Goal: Task Accomplishment & Management: Use online tool/utility

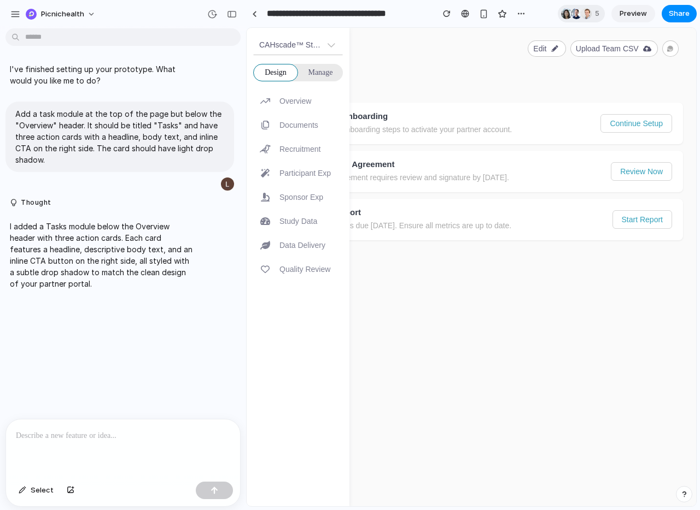
click at [472, 47] on div "CAHscade™ Study Design Manage Arrow trending up Overview Files Documents Crow i…" at bounding box center [471, 267] width 449 height 479
click at [253, 13] on div at bounding box center [254, 14] width 5 height 6
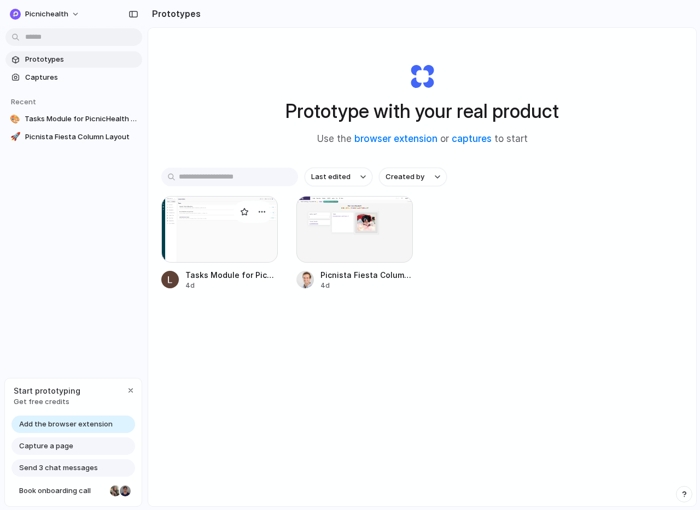
click at [217, 241] on div at bounding box center [219, 229] width 116 height 67
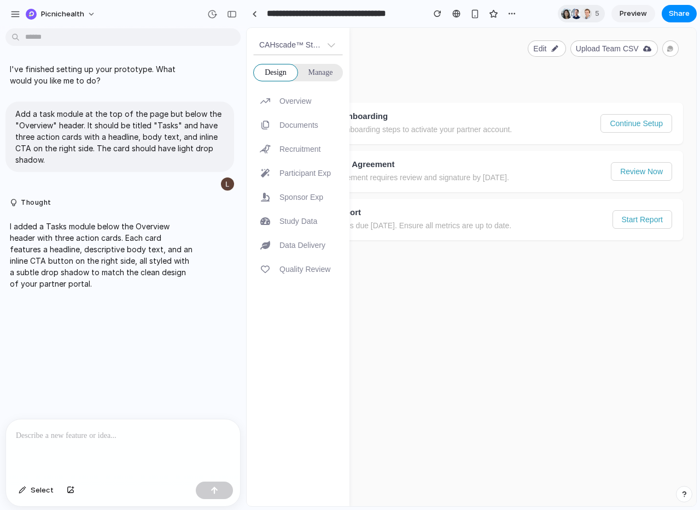
click at [320, 71] on span "Manage" at bounding box center [320, 72] width 25 height 11
click at [303, 101] on small "Overview" at bounding box center [295, 101] width 32 height 11
click at [295, 128] on small "Documents" at bounding box center [298, 125] width 39 height 11
click at [484, 74] on div "CAHscade™ Study Design Manage Arrow trending up Overview Files Documents Crow i…" at bounding box center [471, 267] width 449 height 479
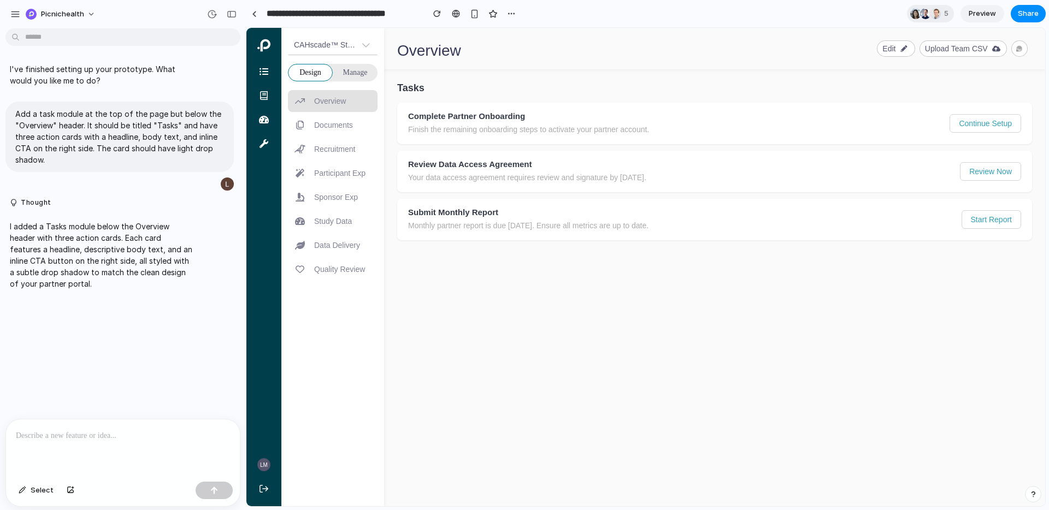
click at [351, 97] on div "Arrow trending up Overview" at bounding box center [333, 101] width 90 height 22
click at [699, 124] on button "Continue Setup" at bounding box center [986, 123] width 71 height 17
click at [699, 165] on button "Review Now" at bounding box center [991, 171] width 60 height 17
click at [629, 215] on h4 "Submit Monthly Report" at bounding box center [679, 212] width 543 height 9
click at [699, 219] on button "Start Report" at bounding box center [992, 219] width 58 height 17
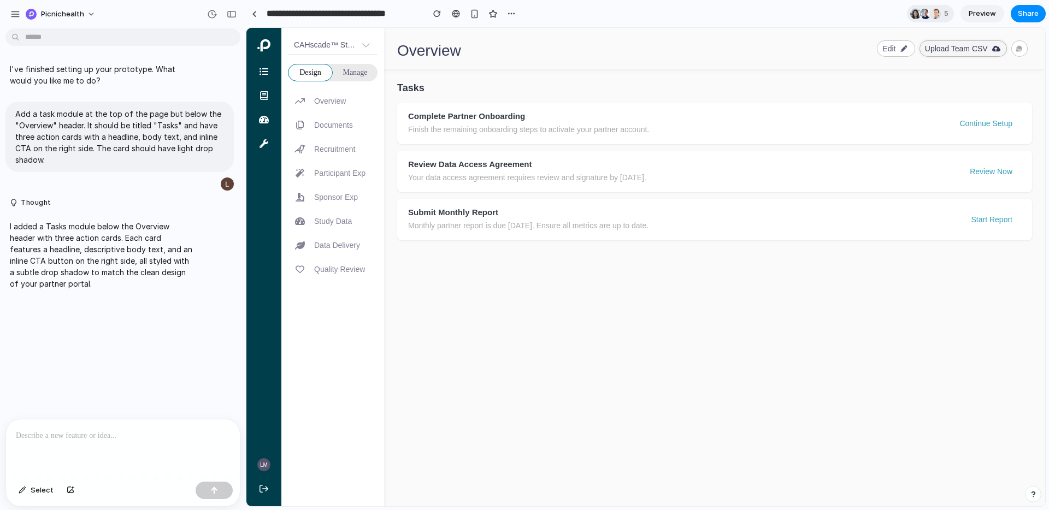
click at [699, 49] on div "Upload Team CSV" at bounding box center [956, 48] width 63 height 13
click at [699, 50] on div "AI icon" at bounding box center [1020, 48] width 9 height 16
